Goal: Task Accomplishment & Management: Use online tool/utility

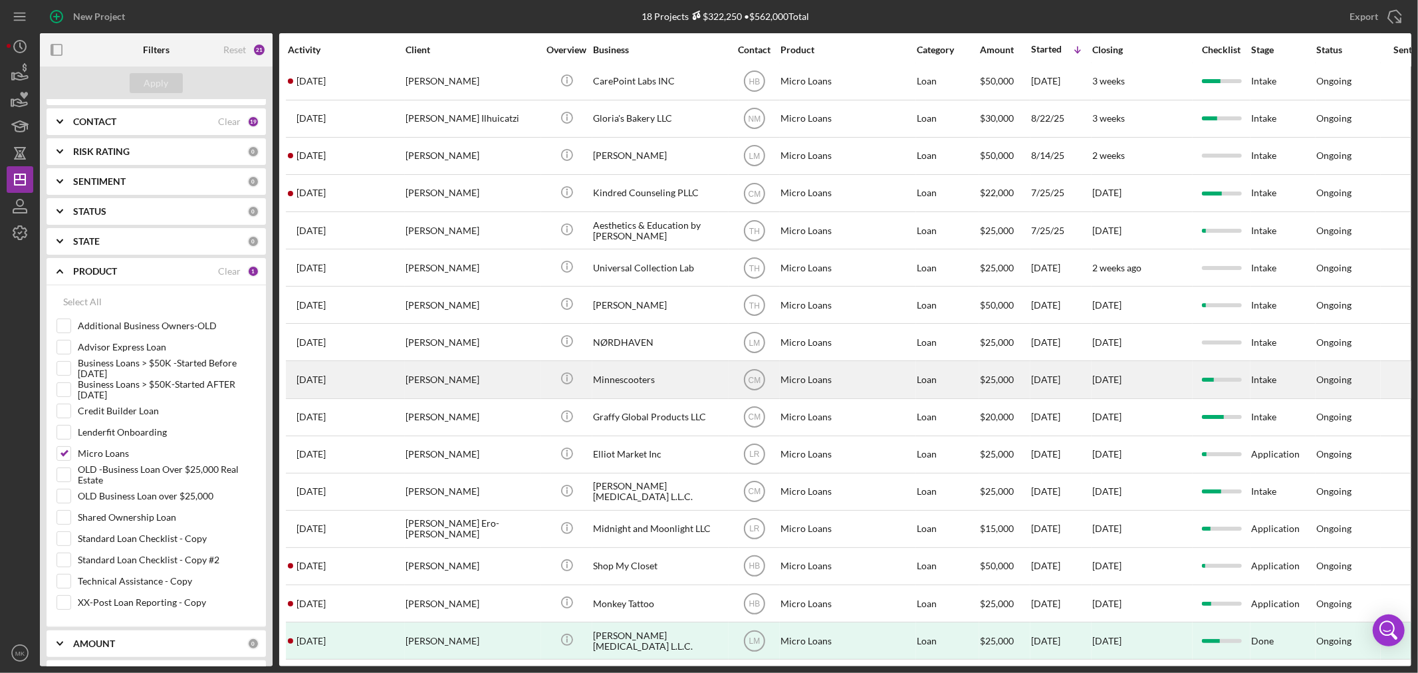
scroll to position [100, 0]
click at [626, 362] on div "Minnescooters" at bounding box center [659, 379] width 133 height 35
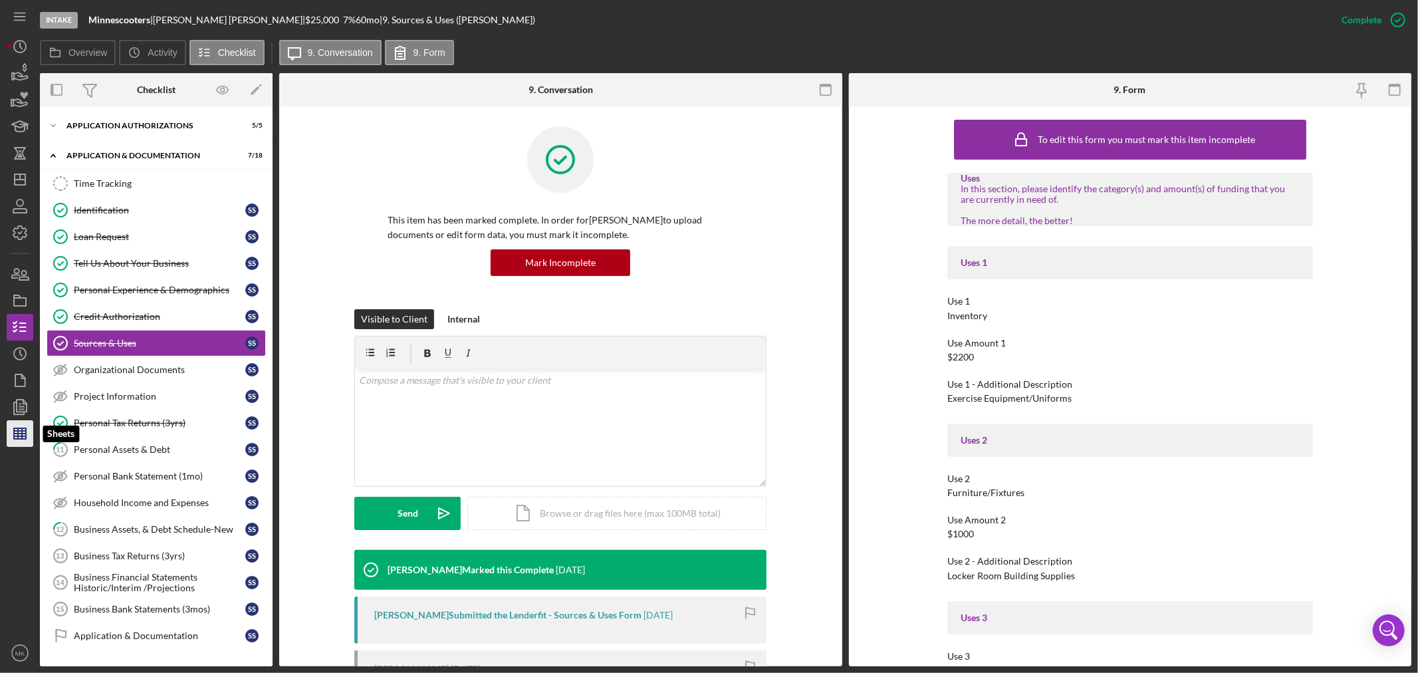
click at [22, 437] on line "button" at bounding box center [22, 433] width 0 height 11
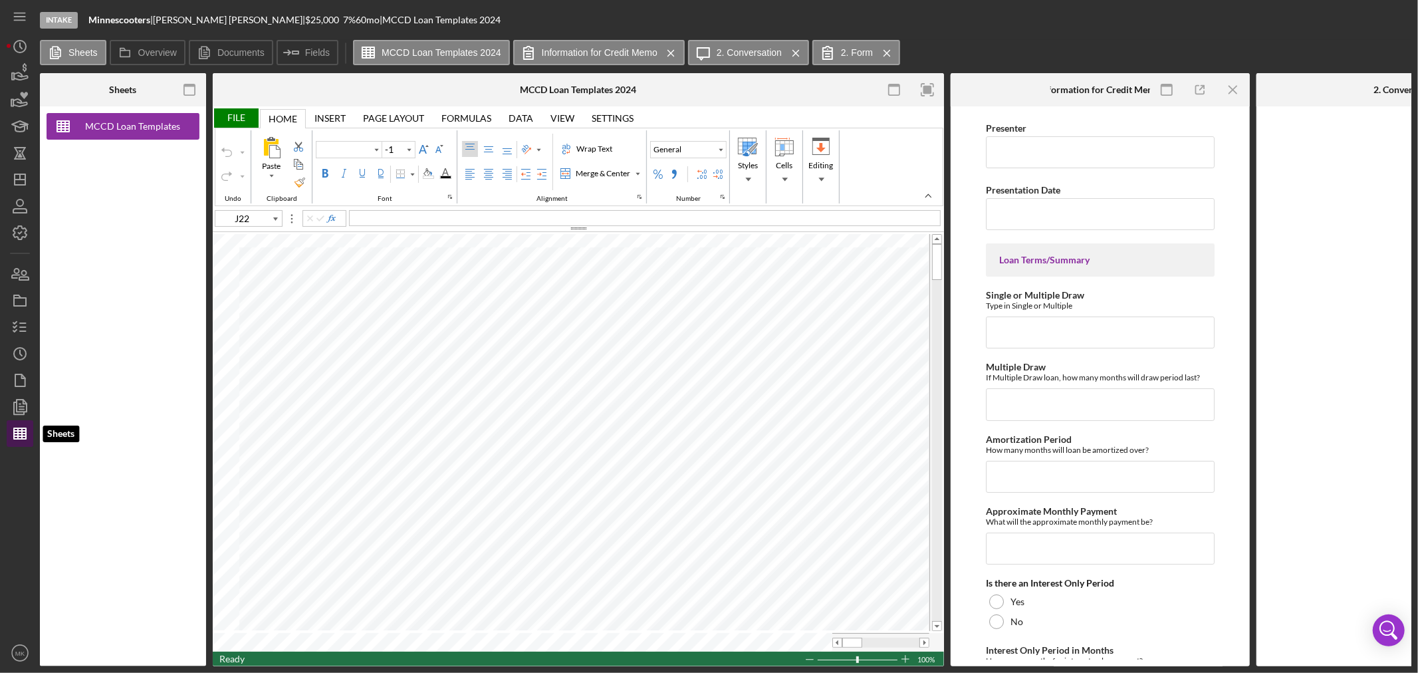
type input "Calibri"
type input "11"
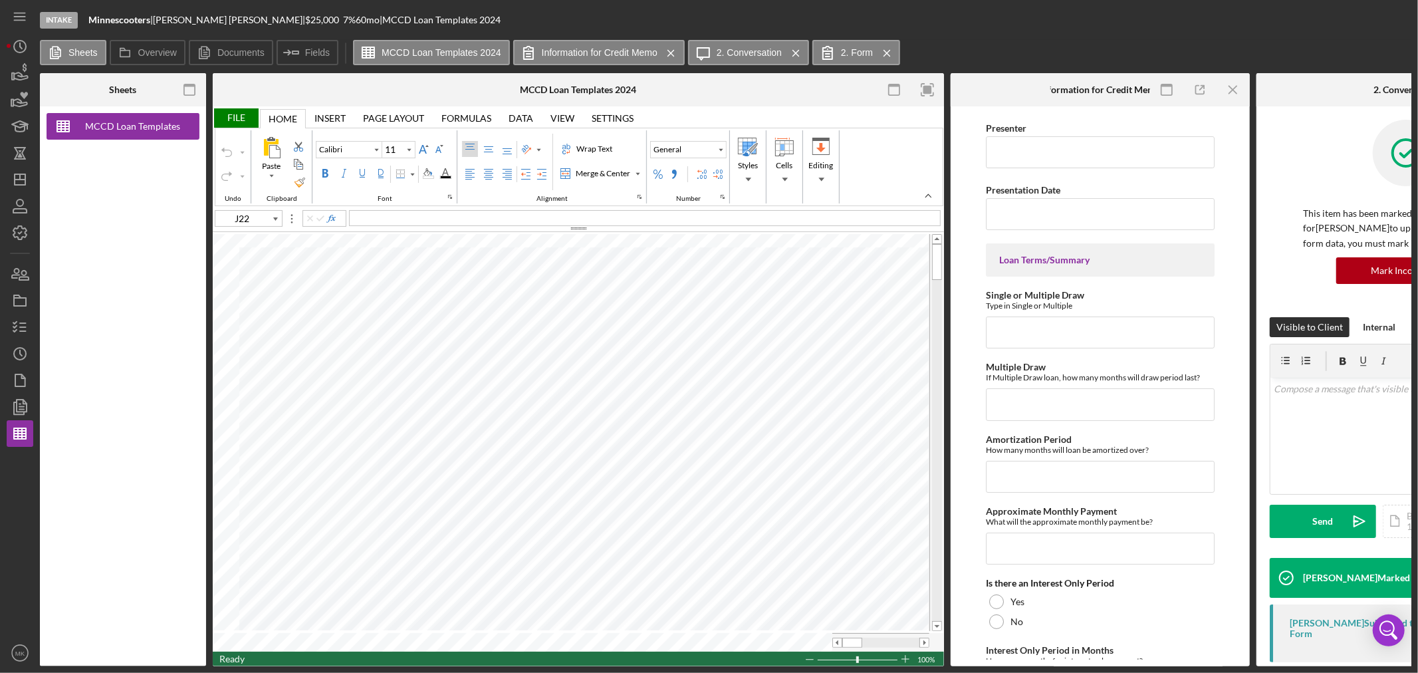
type input "J46"
click at [17, 330] on icon "button" at bounding box center [19, 326] width 33 height 33
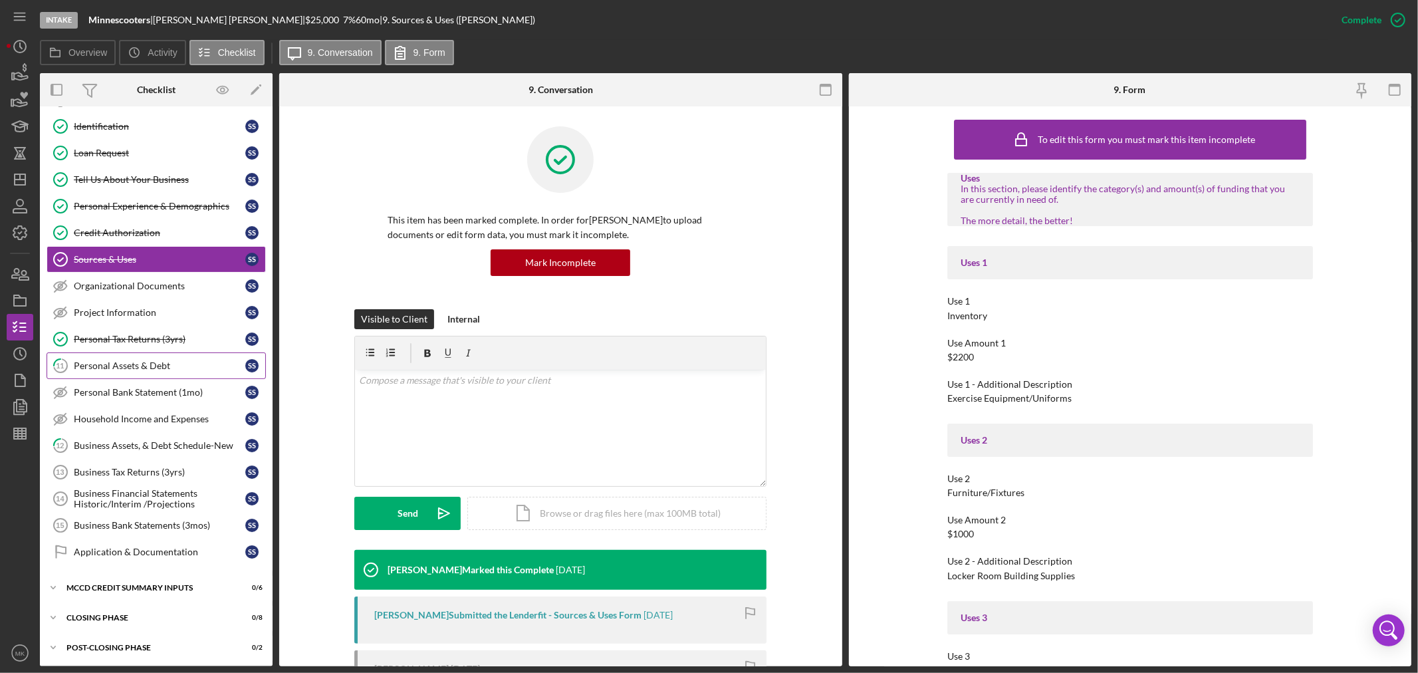
scroll to position [88, 0]
click at [78, 585] on div "MCCD Credit Summary Inputs" at bounding box center [160, 586] width 189 height 8
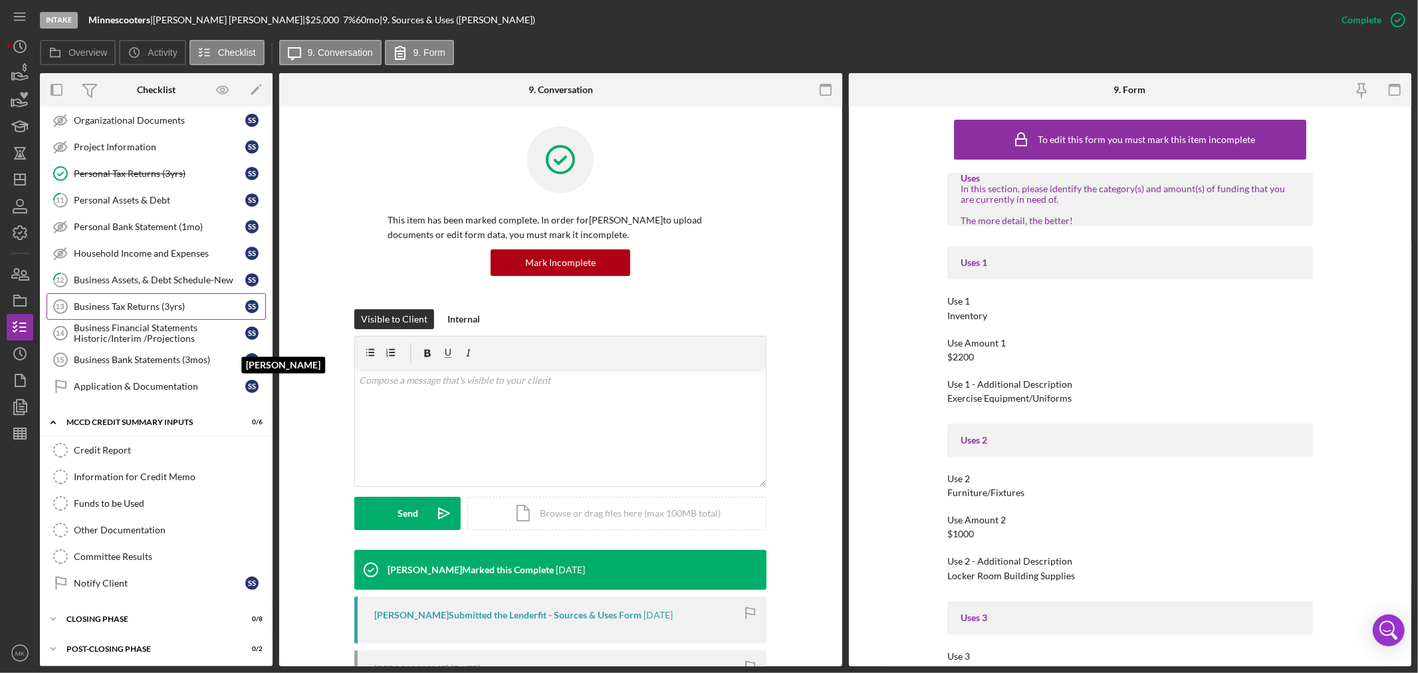
scroll to position [256, 0]
